Goal: Task Accomplishment & Management: Manage account settings

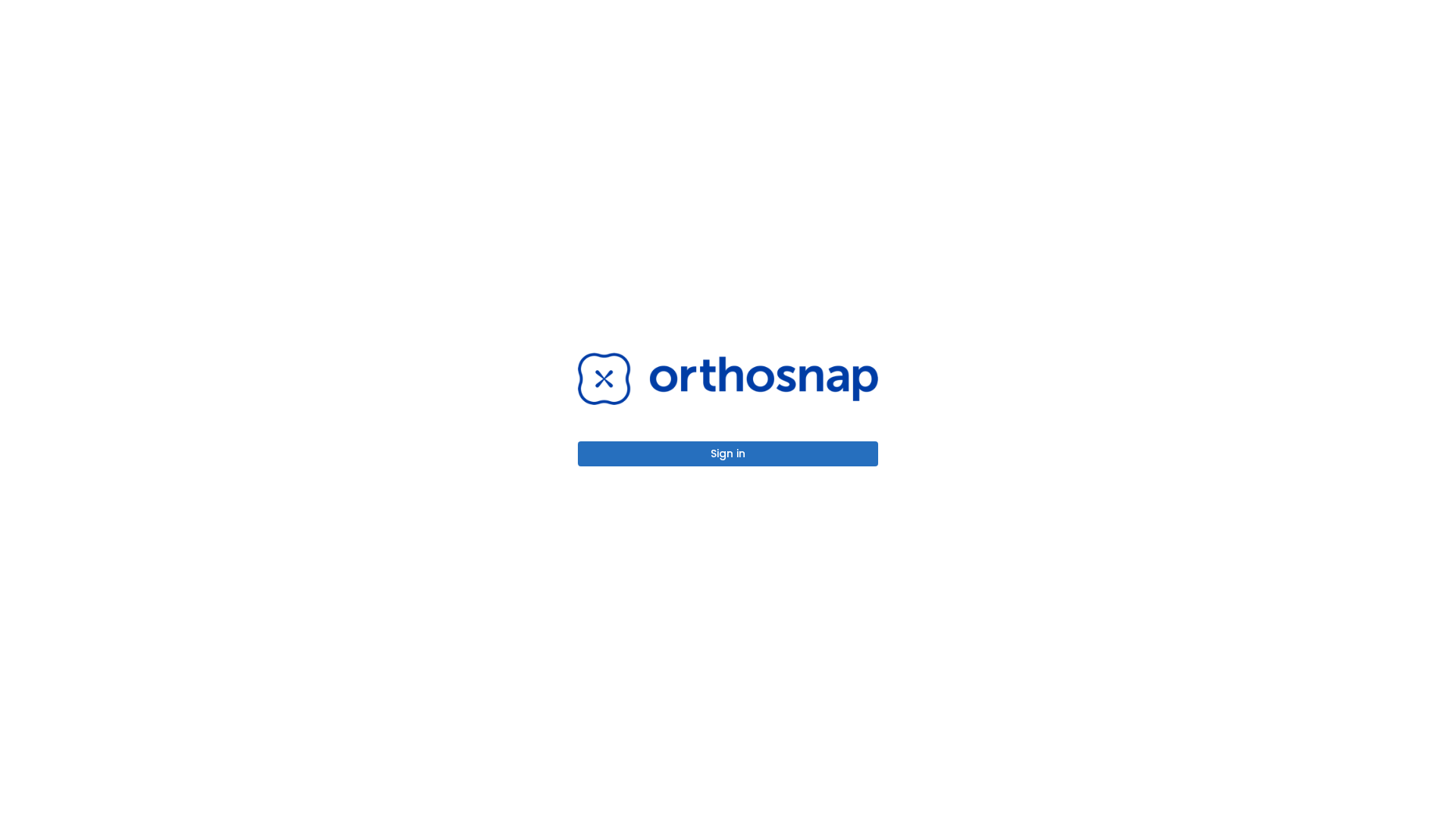
click at [728, 453] on button "Sign in" at bounding box center [727, 454] width 300 height 25
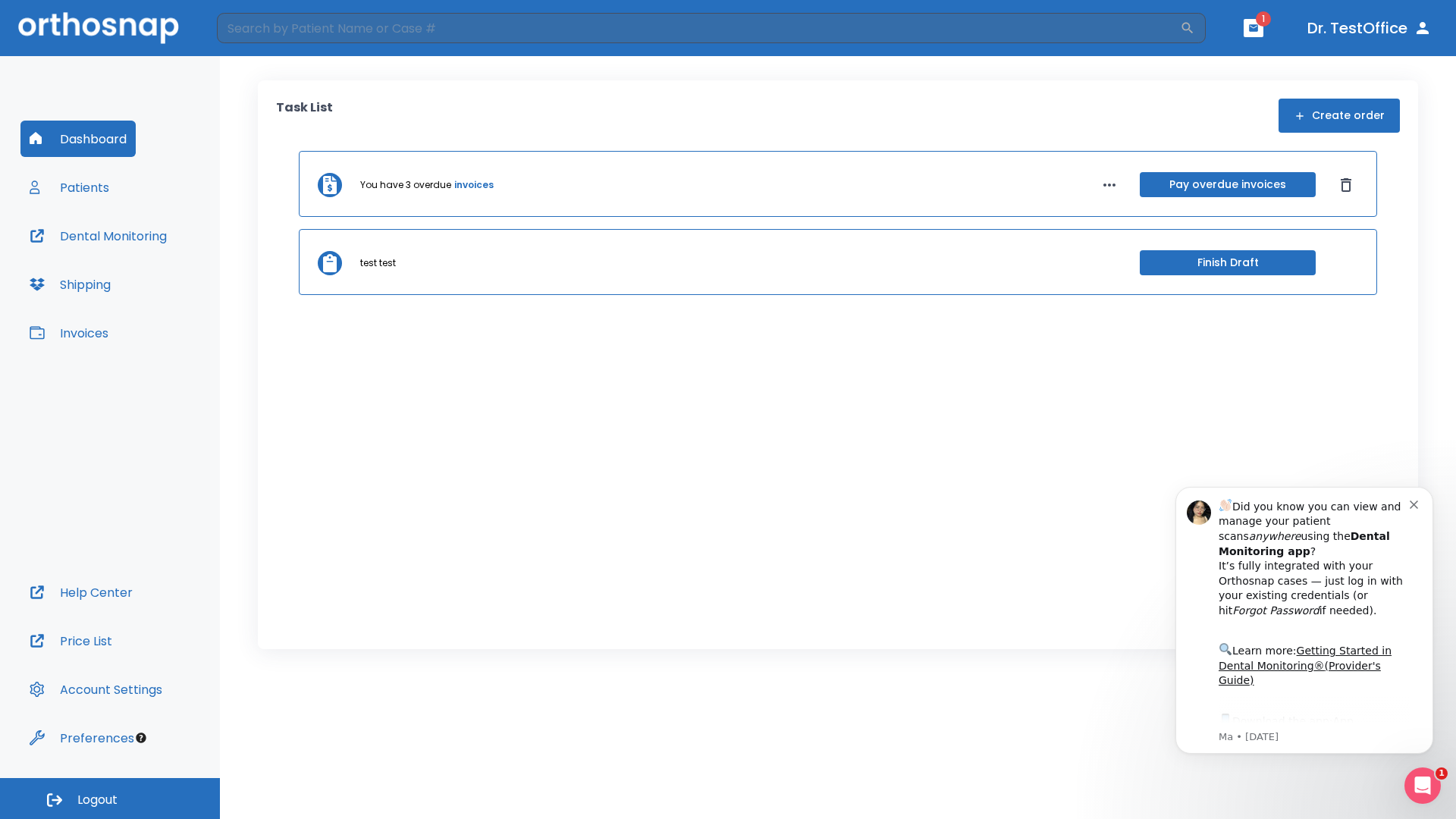
click at [109, 798] on span "Logout" at bounding box center [97, 800] width 40 height 17
